Goal: Task Accomplishment & Management: Complete application form

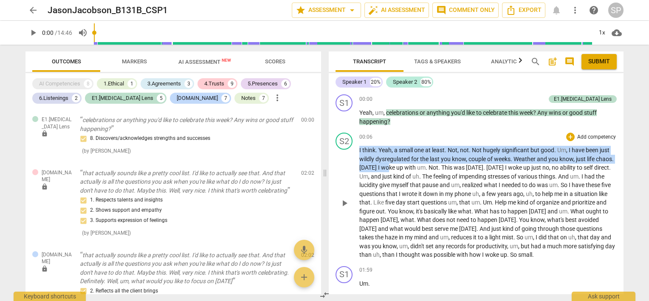
drag, startPoint x: 356, startPoint y: 158, endPoint x: 418, endPoint y: 165, distance: 61.9
click at [418, 165] on div "S2 play_arrow pause 00:06 + Add competency keyboard_arrow_right I think . Yeah …" at bounding box center [476, 195] width 295 height 133
click at [422, 134] on div "00:06 + Add competency keyboard_arrow_right" at bounding box center [487, 136] width 257 height 8
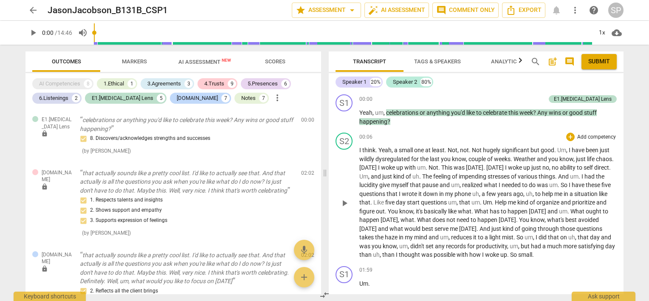
click at [435, 129] on div "S2 play_arrow pause 00:06 + Add competency keyboard_arrow_right I think . Yeah …" at bounding box center [476, 195] width 295 height 133
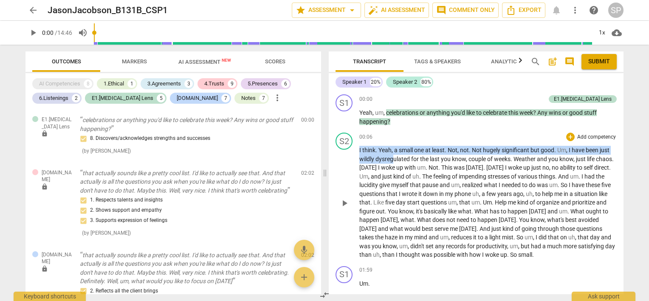
drag, startPoint x: 358, startPoint y: 159, endPoint x: 392, endPoint y: 161, distance: 34.1
click at [392, 161] on div "S2 play_arrow pause 00:06 + Add competency keyboard_arrow_right I think . Yeah …" at bounding box center [476, 195] width 295 height 133
click at [469, 140] on div "00:06 + Add competency keyboard_arrow_right" at bounding box center [487, 136] width 257 height 8
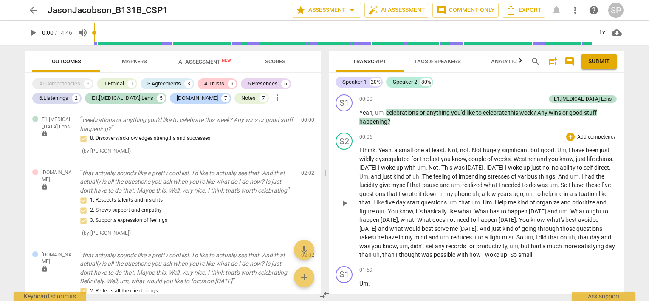
click at [512, 159] on span "." at bounding box center [511, 158] width 3 height 7
drag, startPoint x: 512, startPoint y: 159, endPoint x: 364, endPoint y: 160, distance: 147.8
click at [364, 160] on p "I think . Yeah , a small one at least . Not , not . Not hugely significant but …" at bounding box center [487, 202] width 257 height 113
copy p "wildly dysregulated for the last you know , couple of weeks ."
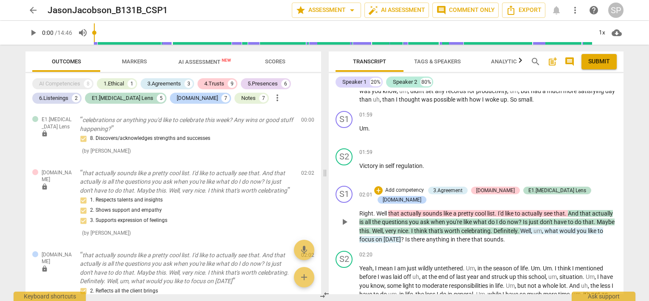
scroll to position [212, 0]
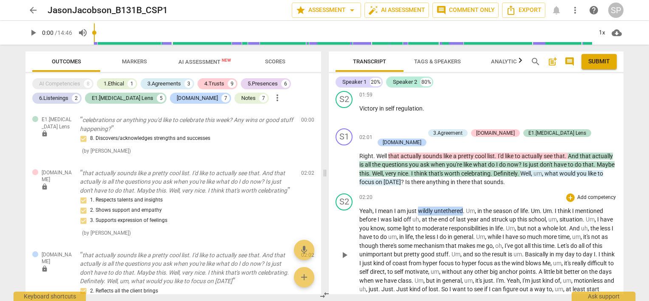
drag, startPoint x: 464, startPoint y: 200, endPoint x: 419, endPoint y: 199, distance: 45.0
click at [419, 206] on p "Yeah , I mean I am just wildly untethered . Um , in the season of life . Um . U…" at bounding box center [487, 254] width 257 height 96
copy p "wildly untethered"
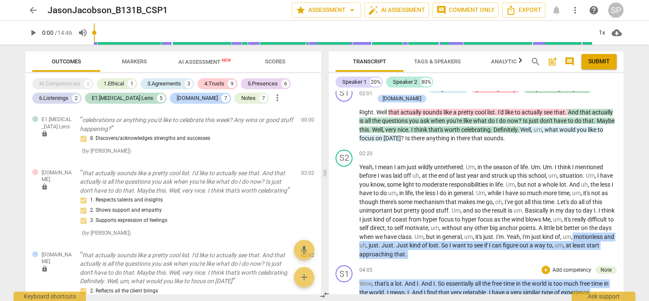
scroll to position [267, 0]
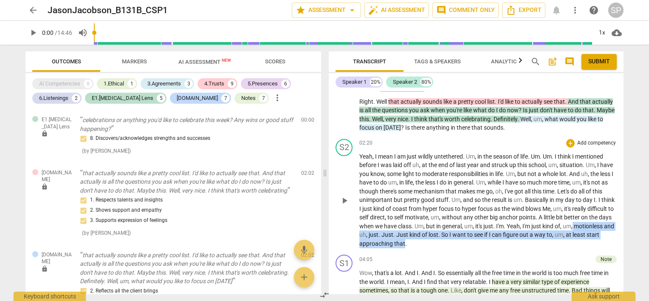
drag, startPoint x: 369, startPoint y: 279, endPoint x: 449, endPoint y: 236, distance: 91.6
click at [449, 236] on p "Yeah , I mean I am just wildly untethered . Um , in the season of life . Um . U…" at bounding box center [487, 200] width 257 height 96
click at [457, 254] on div "04:05 + Add competency Note keyboard_arrow_right" at bounding box center [487, 258] width 257 height 9
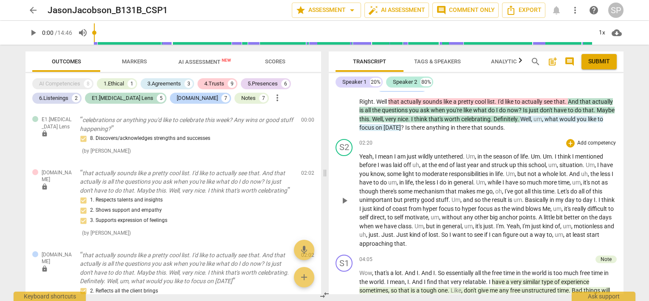
click at [453, 238] on div "S2 play_arrow pause 02:20 + Add competency keyboard_arrow_right Yeah , I mean I…" at bounding box center [476, 193] width 295 height 116
drag, startPoint x: 369, startPoint y: 224, endPoint x: 406, endPoint y: 227, distance: 37.5
click at [406, 227] on p "Yeah , I mean I am just wildly untethered . Um , in the season of life . Um . U…" at bounding box center [487, 200] width 257 height 96
copy p "motionless an"
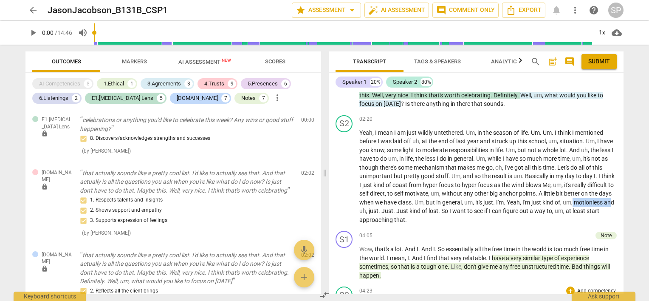
scroll to position [394, 0]
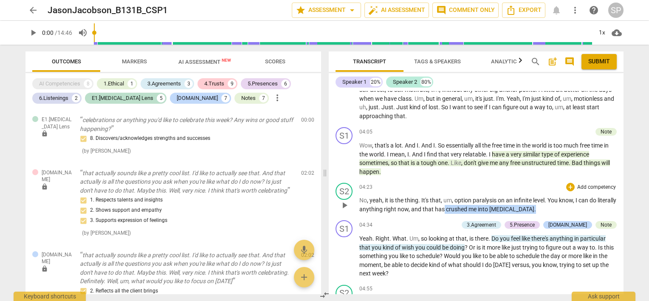
drag, startPoint x: 464, startPoint y: 199, endPoint x: 539, endPoint y: 202, distance: 75.6
click at [539, 202] on p "No , yeah , it is the thing . It's that , um , option [MEDICAL_DATA] on an infi…" at bounding box center [487, 204] width 257 height 17
copy p "crushed me into [MEDICAL_DATA] ."
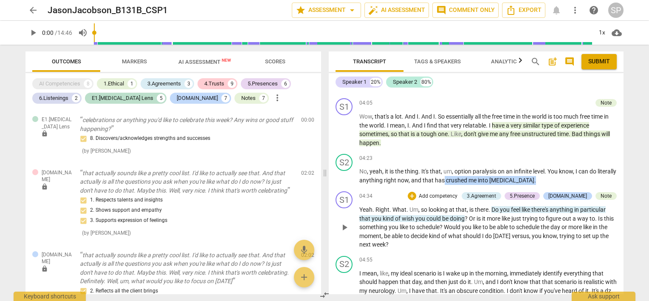
scroll to position [479, 0]
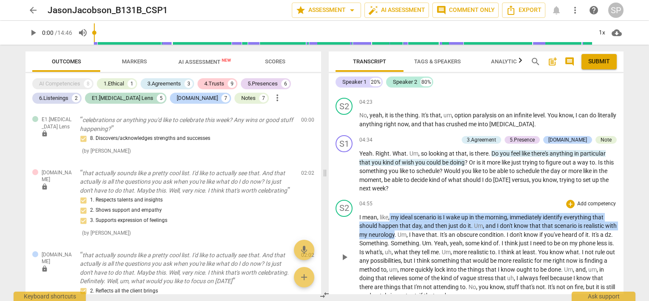
drag, startPoint x: 390, startPoint y: 205, endPoint x: 405, endPoint y: 221, distance: 22.5
click at [405, 221] on p "I mean , like , my ideal scenario is I wake up in the morning , immediately ide…" at bounding box center [487, 256] width 257 height 87
copy p "my ideal scenario is I wake up in the morning , immediately identify everything…"
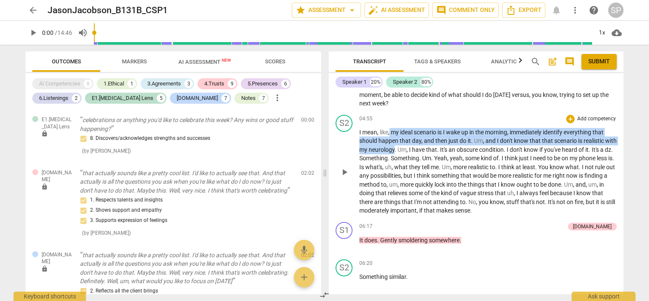
scroll to position [564, 0]
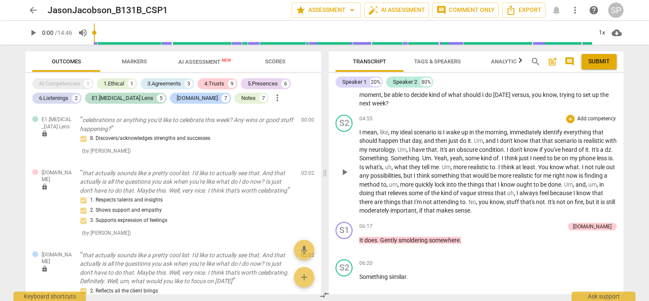
click at [501, 155] on span "." at bounding box center [499, 158] width 3 height 7
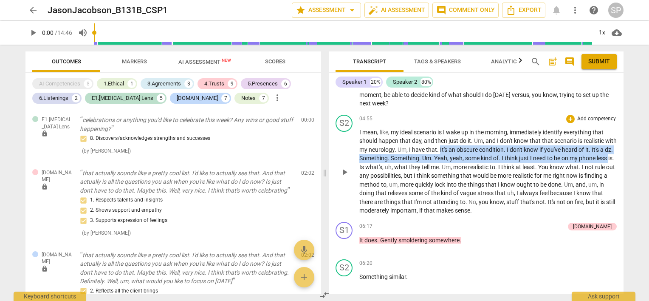
drag, startPoint x: 452, startPoint y: 138, endPoint x: 370, endPoint y: 156, distance: 83.6
click at [370, 156] on p "I mean , like , my ideal scenario is I wake up in the morning , immediately ide…" at bounding box center [487, 171] width 257 height 87
copy p "It's an obscure condition . I don't know if you've heard of it . It's a dz . So…"
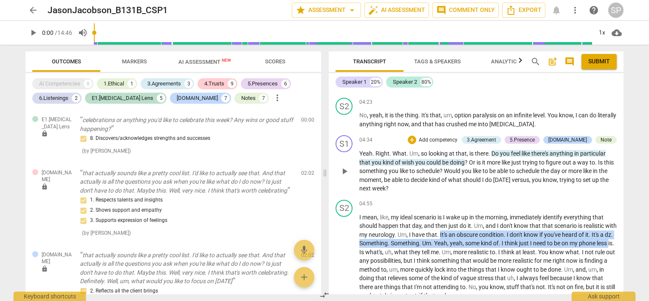
scroll to position [493, 0]
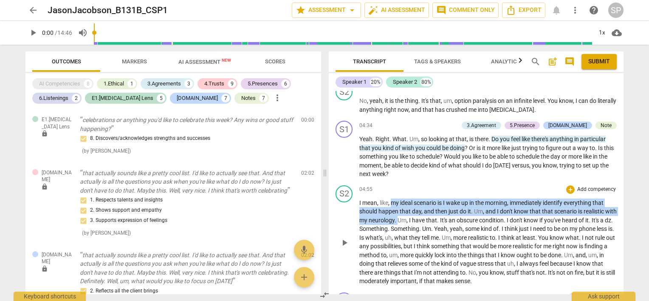
drag, startPoint x: 391, startPoint y: 193, endPoint x: 410, endPoint y: 212, distance: 27.6
click at [410, 212] on p "I mean , like , my ideal scenario is I wake up in the morning , immediately ide…" at bounding box center [487, 241] width 257 height 87
copy p "my ideal scenario is I wake up in the morning , immediately identify everything…"
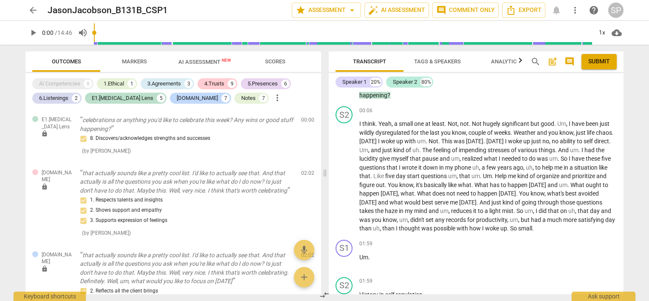
scroll to position [0, 0]
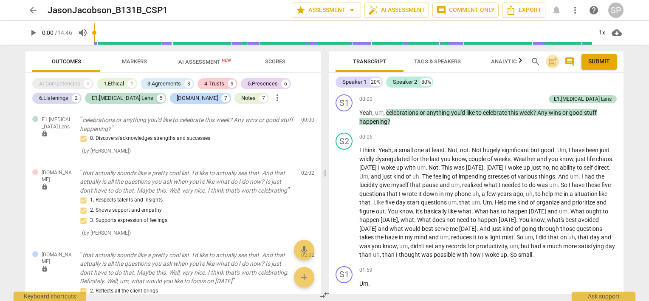
click at [552, 61] on span "post_add" at bounding box center [552, 61] width 10 height 10
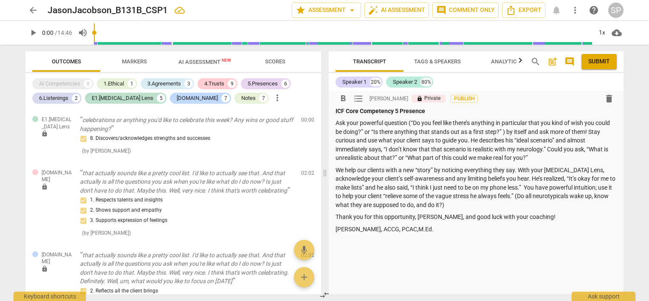
scroll to position [340, 0]
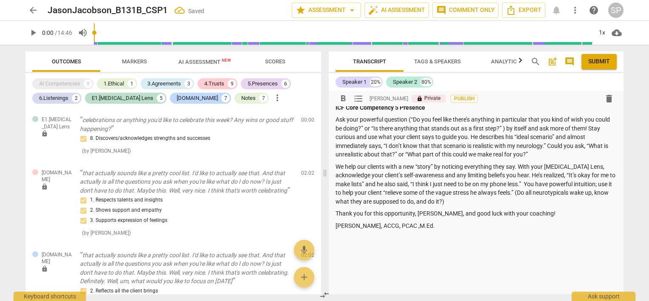
click at [420, 227] on p "[PERSON_NAME], ACCG, PCAC ,M.Ed." at bounding box center [475, 225] width 281 height 9
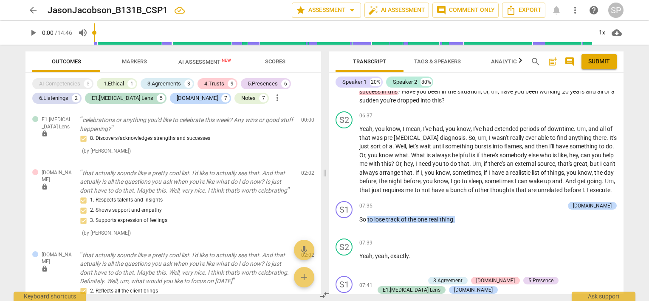
scroll to position [1359, 0]
drag, startPoint x: 366, startPoint y: 206, endPoint x: 458, endPoint y: 208, distance: 91.7
click at [458, 214] on p "So to lose track of the one real thing ." at bounding box center [487, 218] width 257 height 9
click at [522, 200] on div "+" at bounding box center [518, 204] width 8 height 8
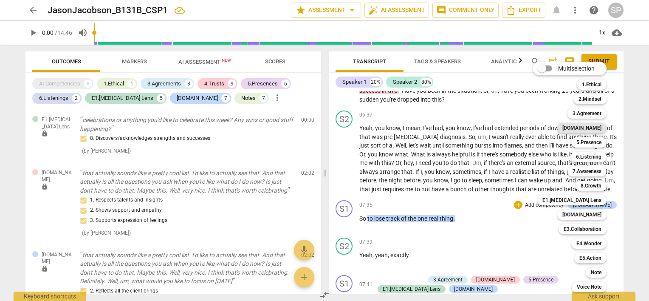
click at [596, 127] on b "[DOMAIN_NAME]" at bounding box center [581, 128] width 39 height 10
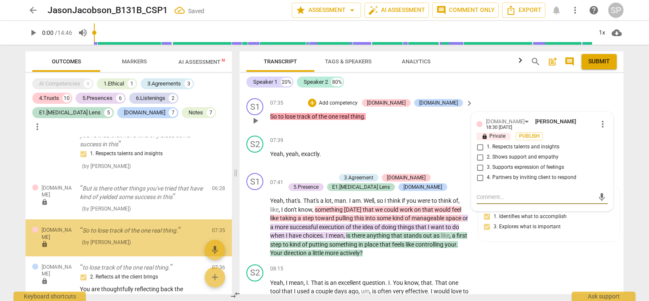
scroll to position [1258, 0]
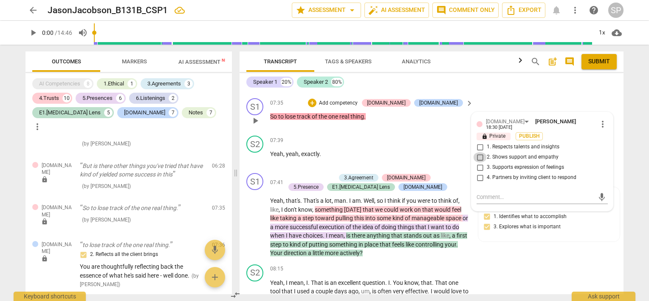
click at [477, 152] on input "2. Shows support and empathy" at bounding box center [480, 157] width 14 height 10
checkbox input "true"
click at [373, 144] on div "07:39 + Add competency keyboard_arrow_right Yeah , yeah , exactly ." at bounding box center [372, 150] width 204 height 31
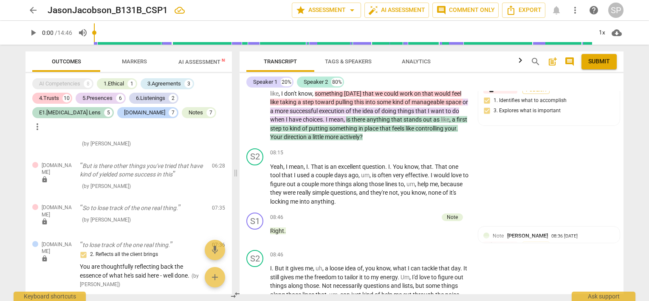
scroll to position [1689, 0]
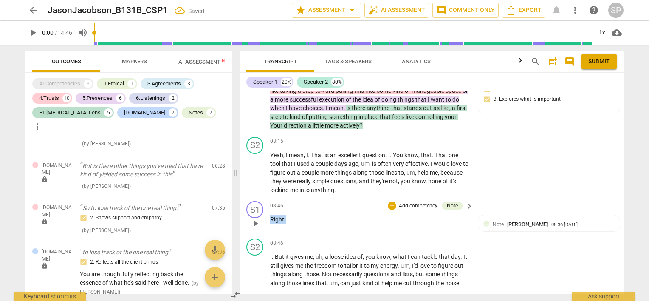
drag, startPoint x: 286, startPoint y: 219, endPoint x: 314, endPoint y: 216, distance: 28.1
click at [263, 216] on div "S1 play_arrow pause 08:46 + Add competency Note keyboard_arrow_right Right . No…" at bounding box center [431, 215] width 384 height 37
click at [390, 201] on div "+" at bounding box center [392, 205] width 8 height 8
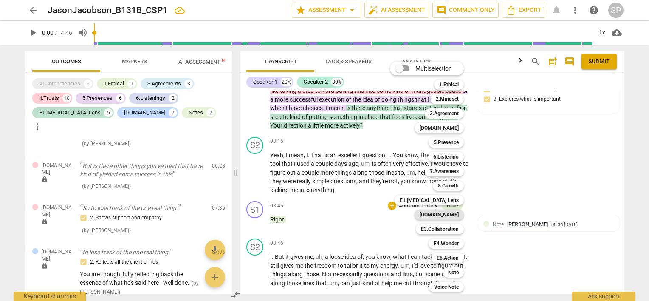
click at [448, 212] on b "[DOMAIN_NAME]" at bounding box center [438, 214] width 39 height 10
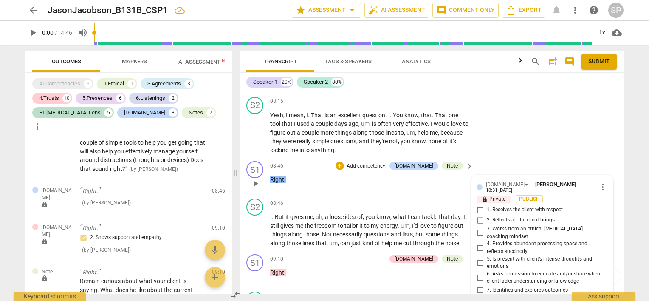
scroll to position [1771, 0]
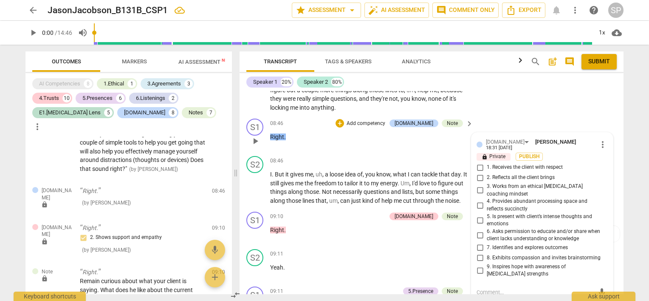
click at [479, 215] on input "5. Is present with client’s intense thoughts and emotions" at bounding box center [480, 220] width 14 height 10
checkbox input "true"
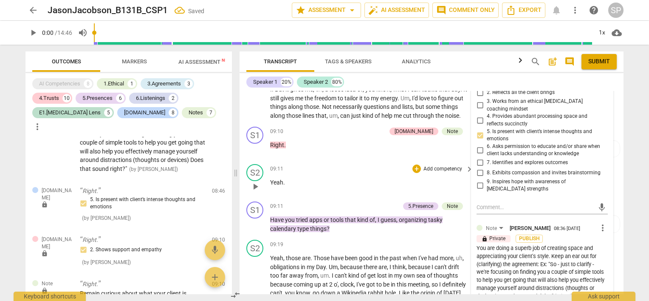
scroll to position [1941, 0]
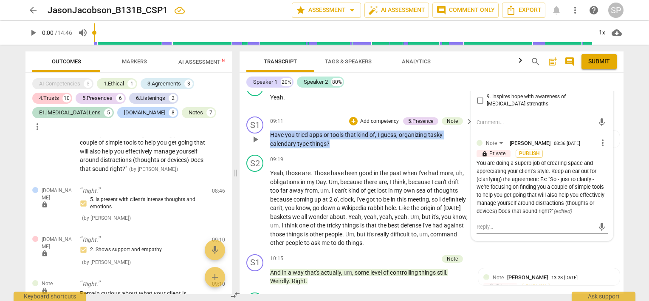
drag, startPoint x: 269, startPoint y: 138, endPoint x: 332, endPoint y: 153, distance: 65.0
click at [332, 151] on div "S1 play_arrow pause 09:11 + Add competency 5.Presence Note keyboard_arrow_right…" at bounding box center [431, 132] width 384 height 38
click at [349, 124] on div "+" at bounding box center [353, 121] width 8 height 8
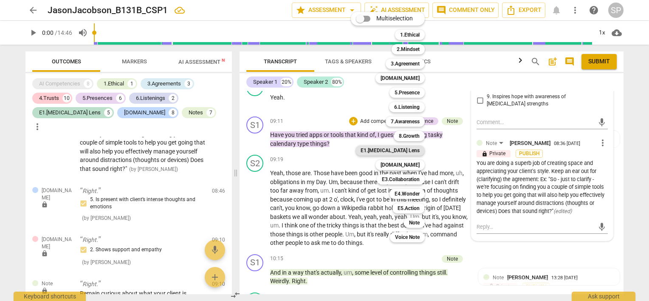
click at [413, 149] on b "E1.[MEDICAL_DATA] Lens" at bounding box center [389, 150] width 59 height 10
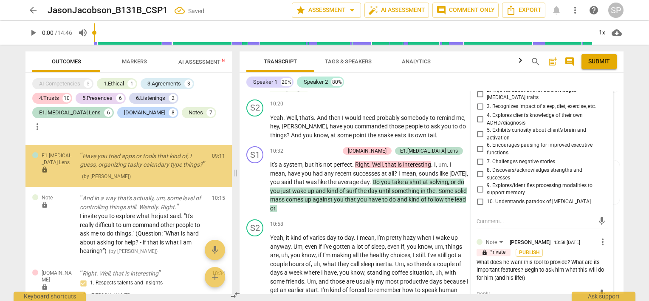
scroll to position [2153, 0]
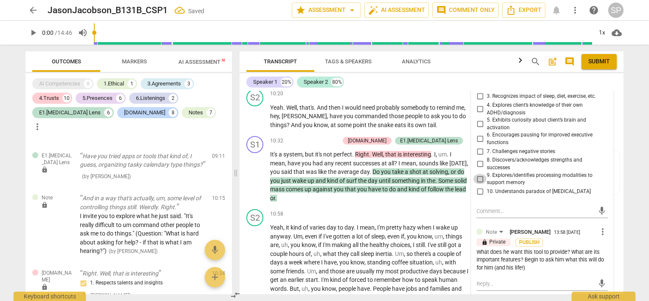
click at [479, 177] on input "9. Explores/identifies processing modalities to support memory" at bounding box center [480, 179] width 14 height 10
checkbox input "true"
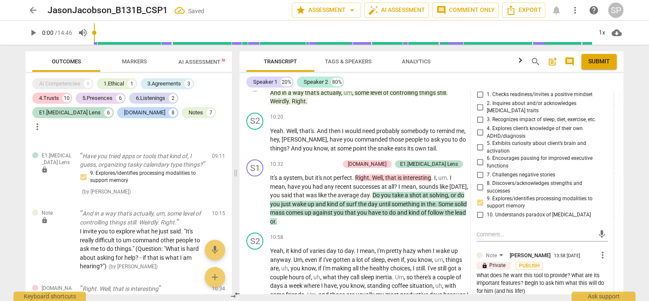
scroll to position [2068, 0]
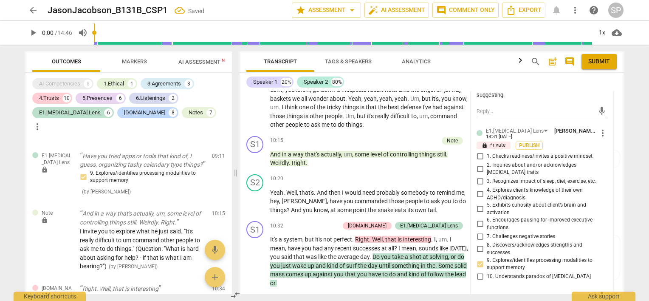
click at [479, 209] on input "5. Exhibits curiosity about client’s brain and activation" at bounding box center [480, 209] width 14 height 10
checkbox input "true"
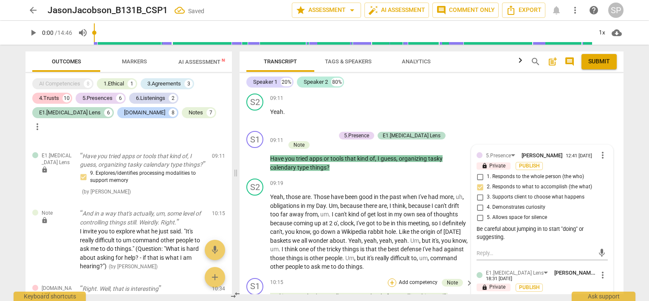
scroll to position [1898, 0]
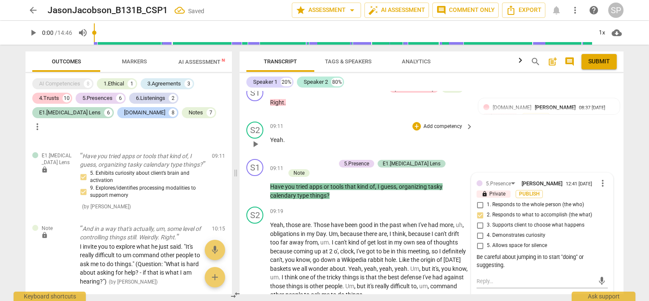
click at [325, 139] on div "09:11 + Add competency keyboard_arrow_right Yeah ." at bounding box center [372, 136] width 204 height 31
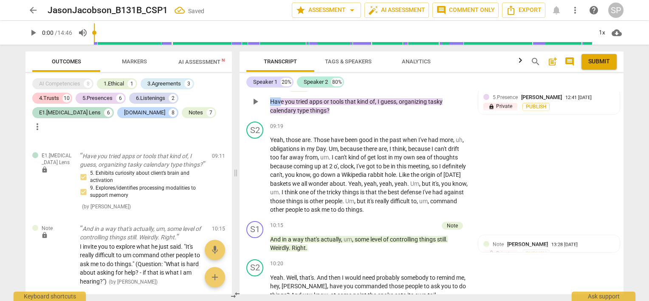
scroll to position [1980, 0]
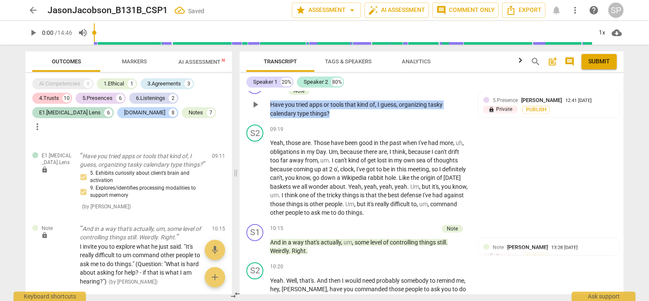
drag, startPoint x: 271, startPoint y: 94, endPoint x: 341, endPoint y: 110, distance: 71.9
click at [341, 110] on p "Have you tried apps or tools that kind of , I guess , organizing tasky calendar…" at bounding box center [369, 108] width 199 height 17
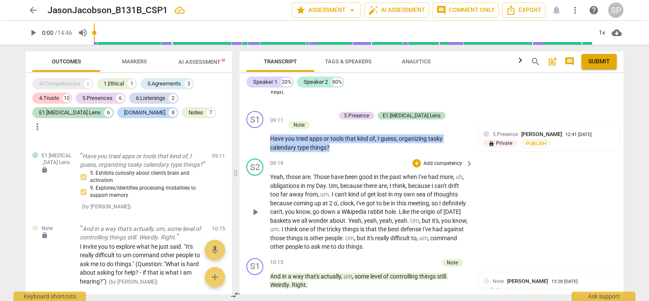
scroll to position [1938, 0]
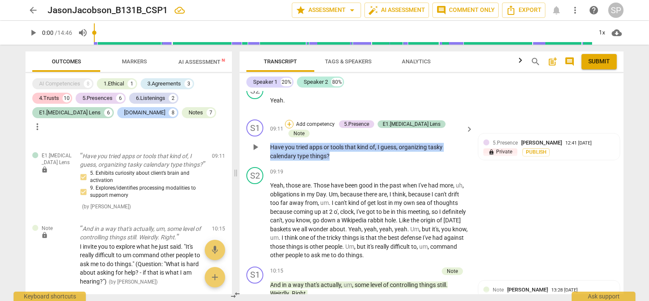
click at [293, 128] on div "+" at bounding box center [289, 124] width 8 height 8
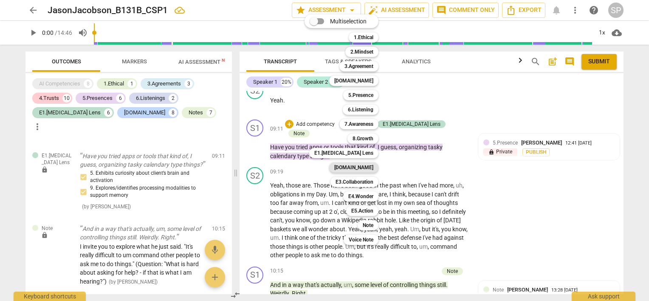
click at [362, 166] on b "[DOMAIN_NAME]" at bounding box center [353, 167] width 39 height 10
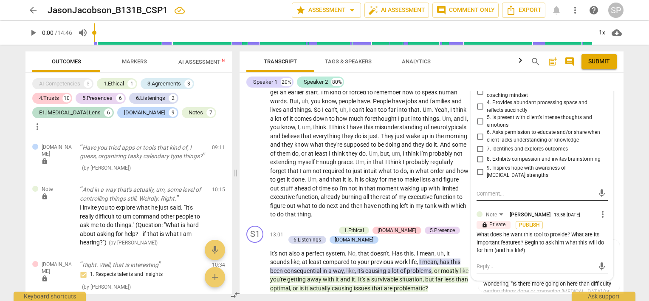
scroll to position [2320, 0]
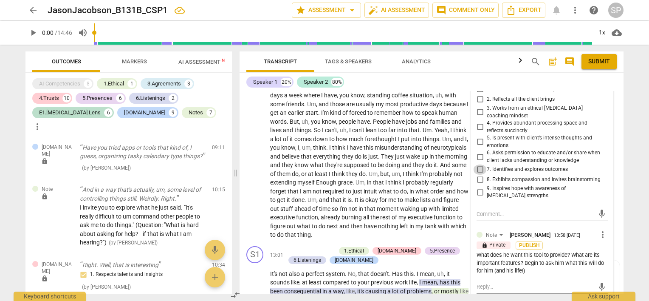
click at [478, 164] on input "7. Identifies and explores outcomes" at bounding box center [480, 169] width 14 height 10
checkbox input "true"
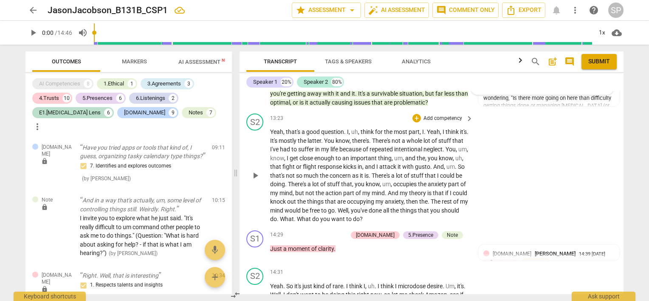
scroll to position [2575, 0]
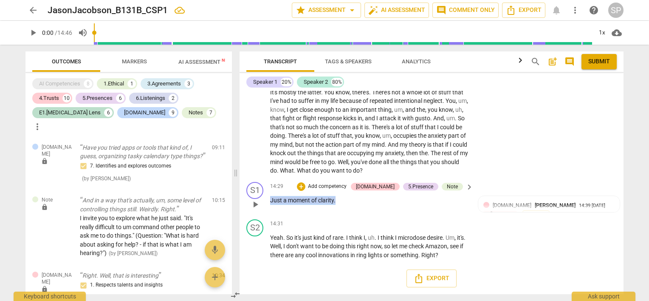
drag, startPoint x: 335, startPoint y: 205, endPoint x: 260, endPoint y: 207, distance: 74.3
click at [260, 207] on div "S1 play_arrow pause 14:29 + Add competency [DOMAIN_NAME] 5.Presence Note keyboa…" at bounding box center [431, 196] width 384 height 37
click at [305, 191] on div "+" at bounding box center [301, 186] width 8 height 8
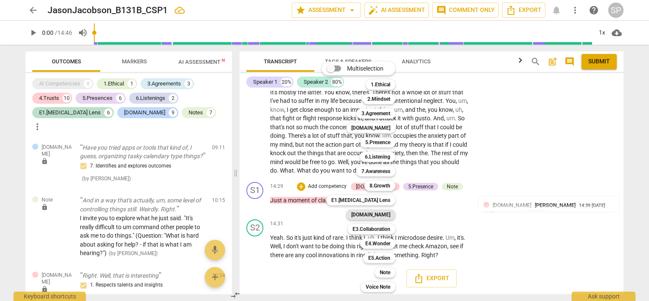
click at [389, 214] on b "[DOMAIN_NAME]" at bounding box center [370, 214] width 39 height 10
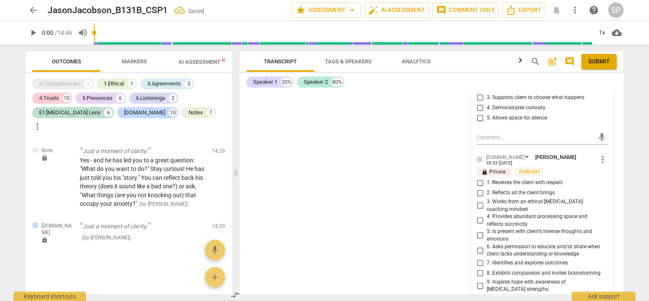
scroll to position [2829, 0]
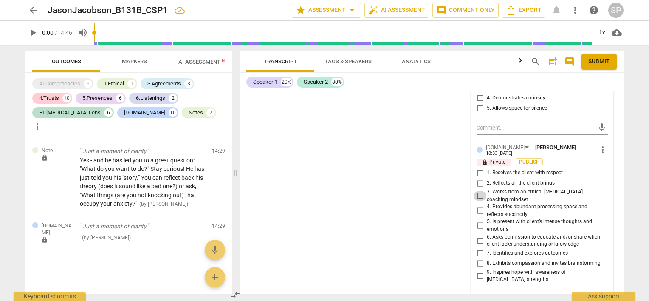
click at [477, 194] on input "3. Works from an ethical [MEDICAL_DATA] coaching mindset" at bounding box center [480, 196] width 14 height 10
checkbox input "true"
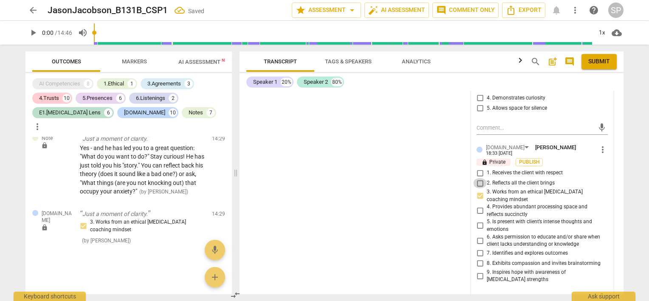
click at [477, 182] on input "2. Reflects all the client brings" at bounding box center [480, 183] width 14 height 10
checkbox input "true"
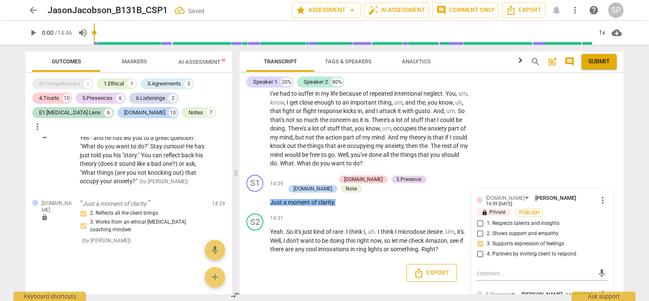
scroll to position [2575, 0]
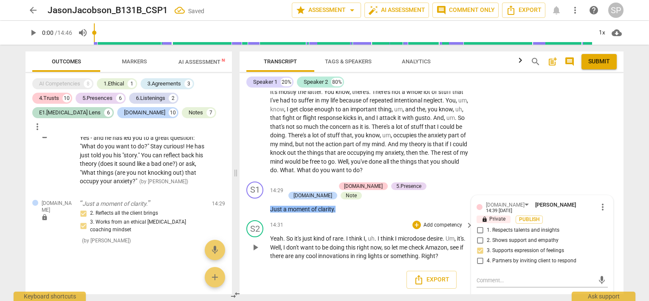
click at [391, 225] on div "14:31 + Add competency keyboard_arrow_right" at bounding box center [372, 224] width 204 height 9
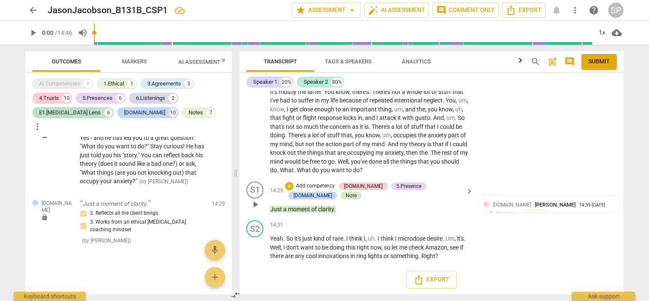
click at [341, 199] on div "Note" at bounding box center [351, 195] width 21 height 8
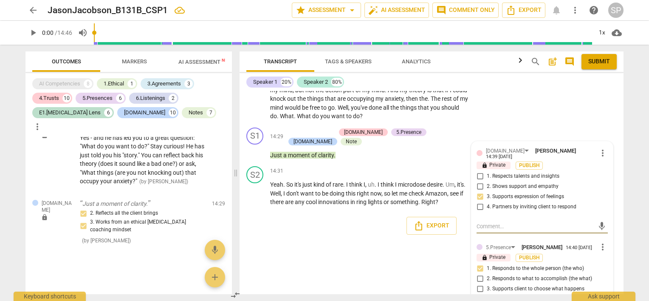
scroll to position [2501, 0]
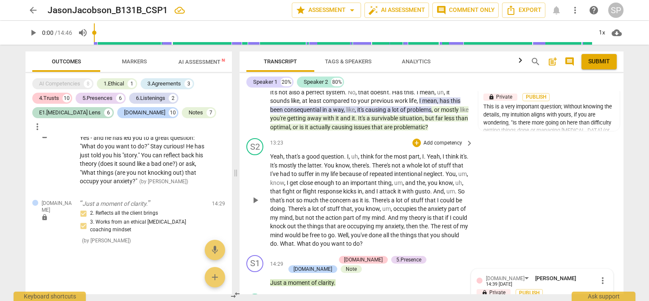
click at [511, 195] on div "S2 play_arrow pause 13:23 + Add competency keyboard_arrow_right Yeah , that's a…" at bounding box center [431, 193] width 384 height 117
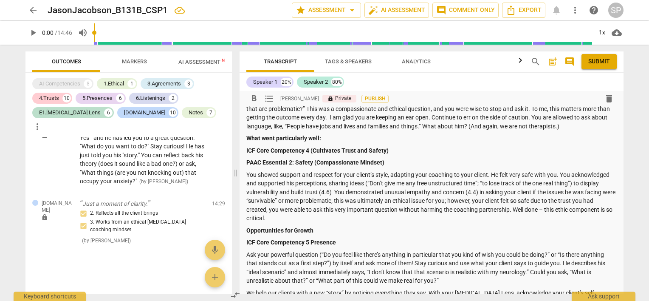
scroll to position [255, 0]
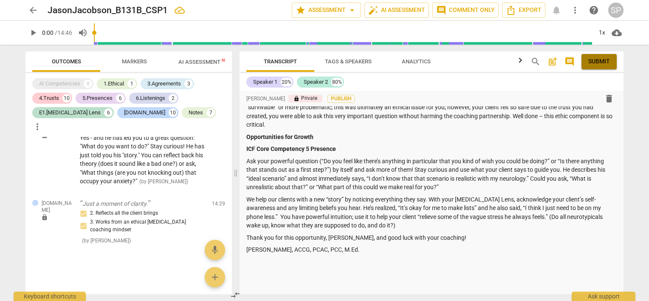
click at [591, 61] on span "Submit" at bounding box center [599, 61] width 22 height 8
click at [573, 10] on span "more_vert" at bounding box center [575, 10] width 10 height 10
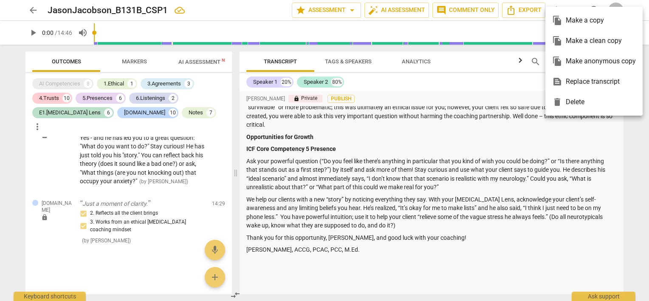
click at [606, 141] on div at bounding box center [324, 150] width 649 height 301
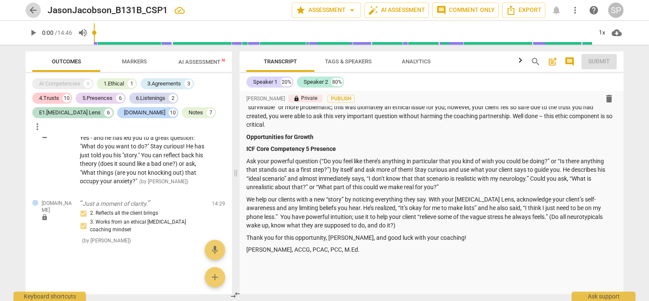
click at [31, 8] on span "arrow_back" at bounding box center [33, 10] width 10 height 10
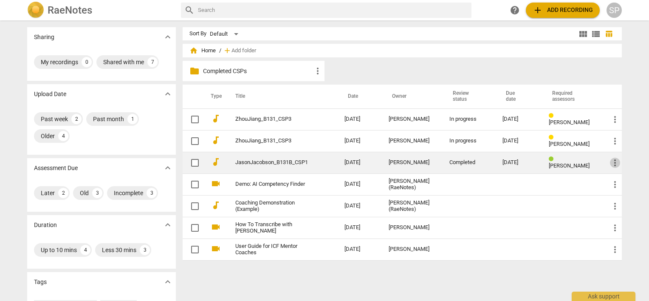
click at [612, 164] on span "more_vert" at bounding box center [615, 163] width 10 height 10
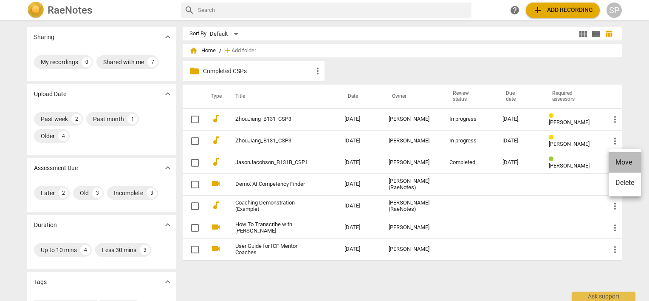
click at [617, 160] on li "Move" at bounding box center [624, 162] width 32 height 20
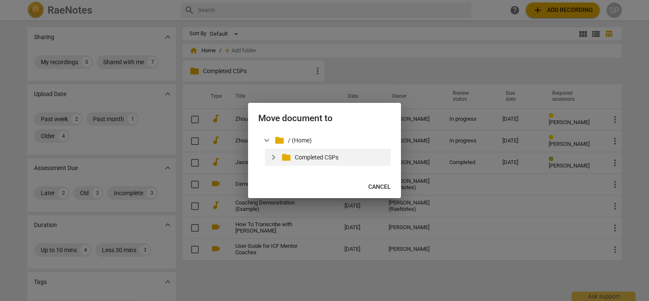
click at [335, 156] on p "Completed CSPs" at bounding box center [341, 157] width 93 height 9
